Goal: Check status

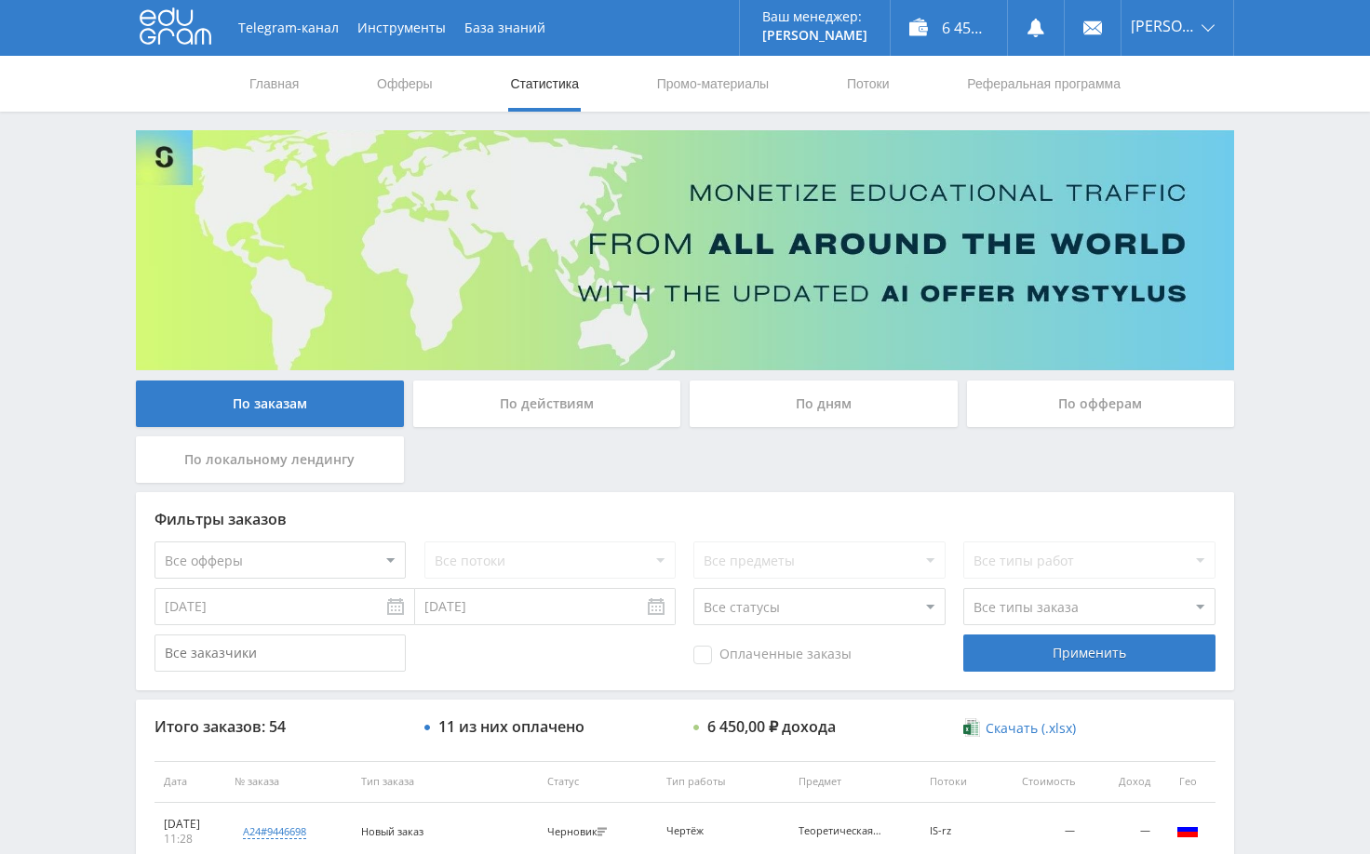
click at [1286, 283] on div "Telegram-канал Инструменты База знаний Ваш менеджер: [PERSON_NAME] Online @edug…" at bounding box center [685, 781] width 1370 height 1562
click at [1290, 275] on div "Telegram-канал Инструменты База знаний Ваш менеджер: [PERSON_NAME] Online @edug…" at bounding box center [685, 781] width 1370 height 1562
click at [1281, 475] on div "Telegram-канал Инструменты База знаний Ваш менеджер: Alex Alex Online @edugram_…" at bounding box center [685, 781] width 1370 height 1562
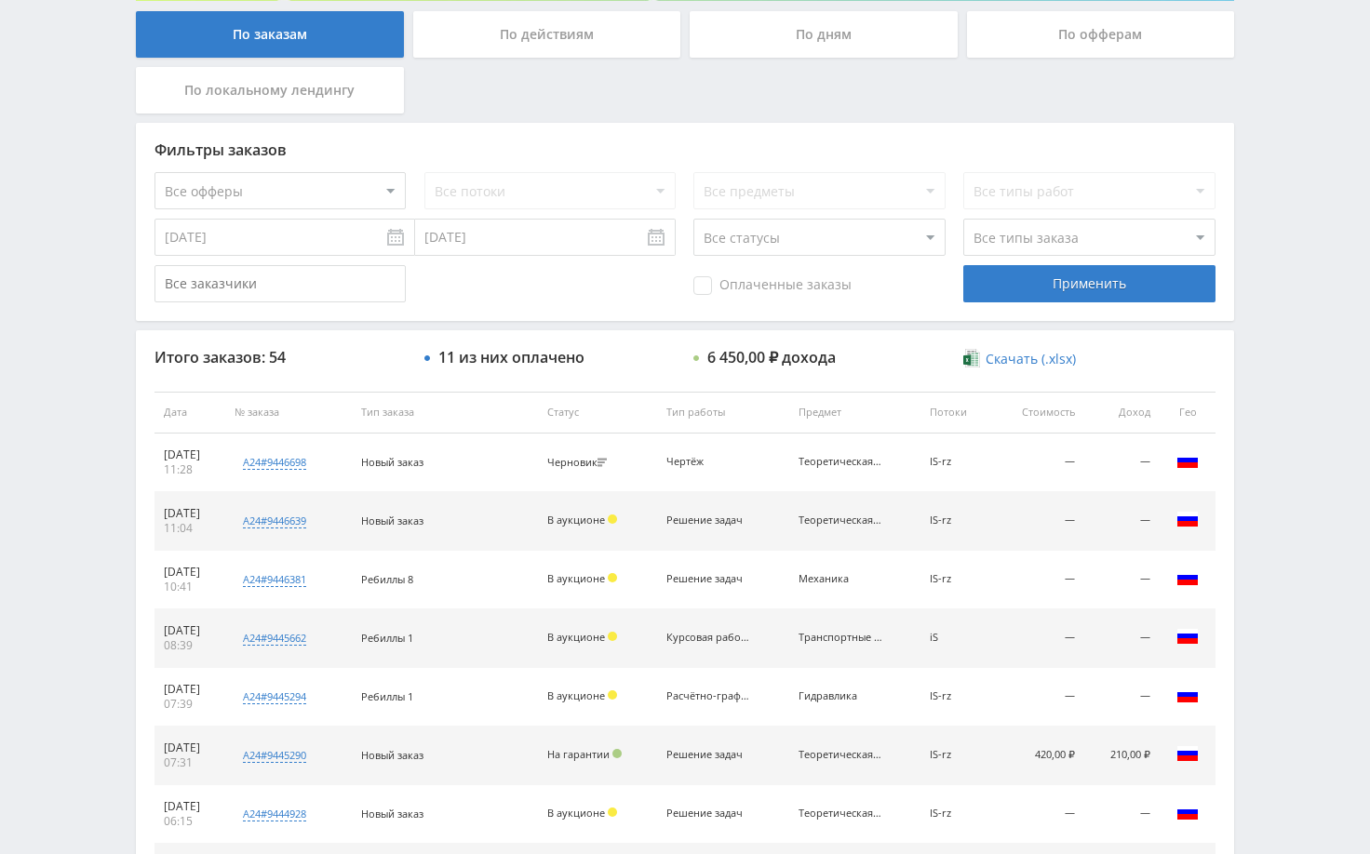
scroll to position [279, 0]
